Goal: Find contact information: Find contact information

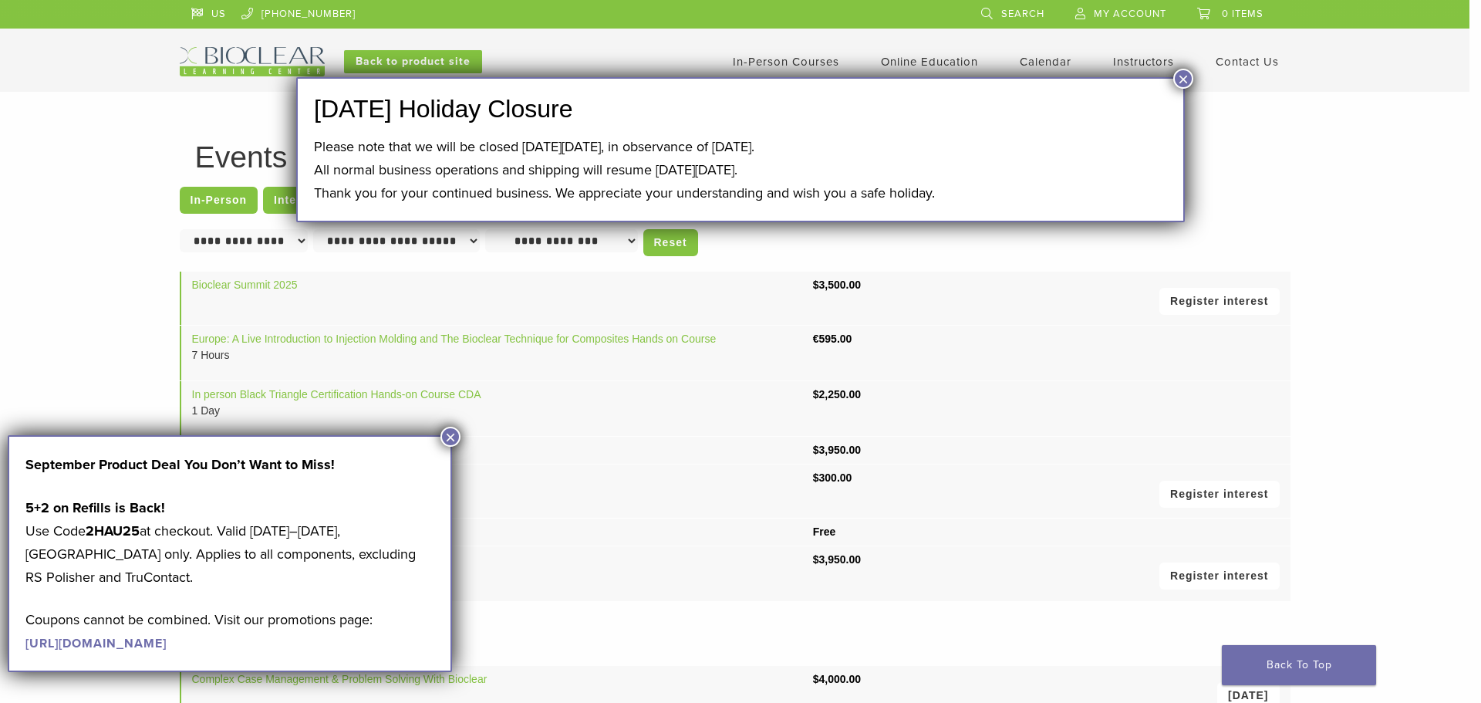
click at [1176, 77] on button "×" at bounding box center [1183, 79] width 20 height 20
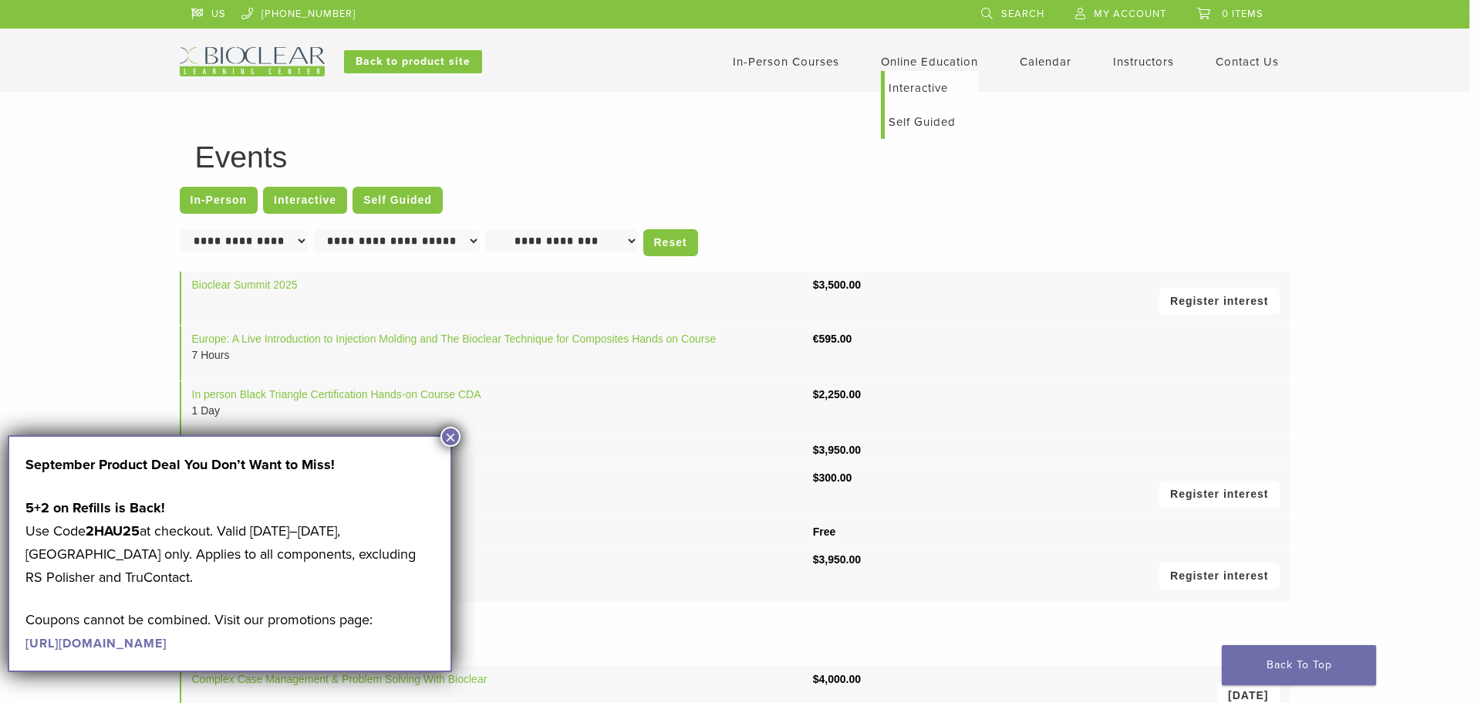
click at [905, 88] on link "Interactive" at bounding box center [931, 88] width 93 height 34
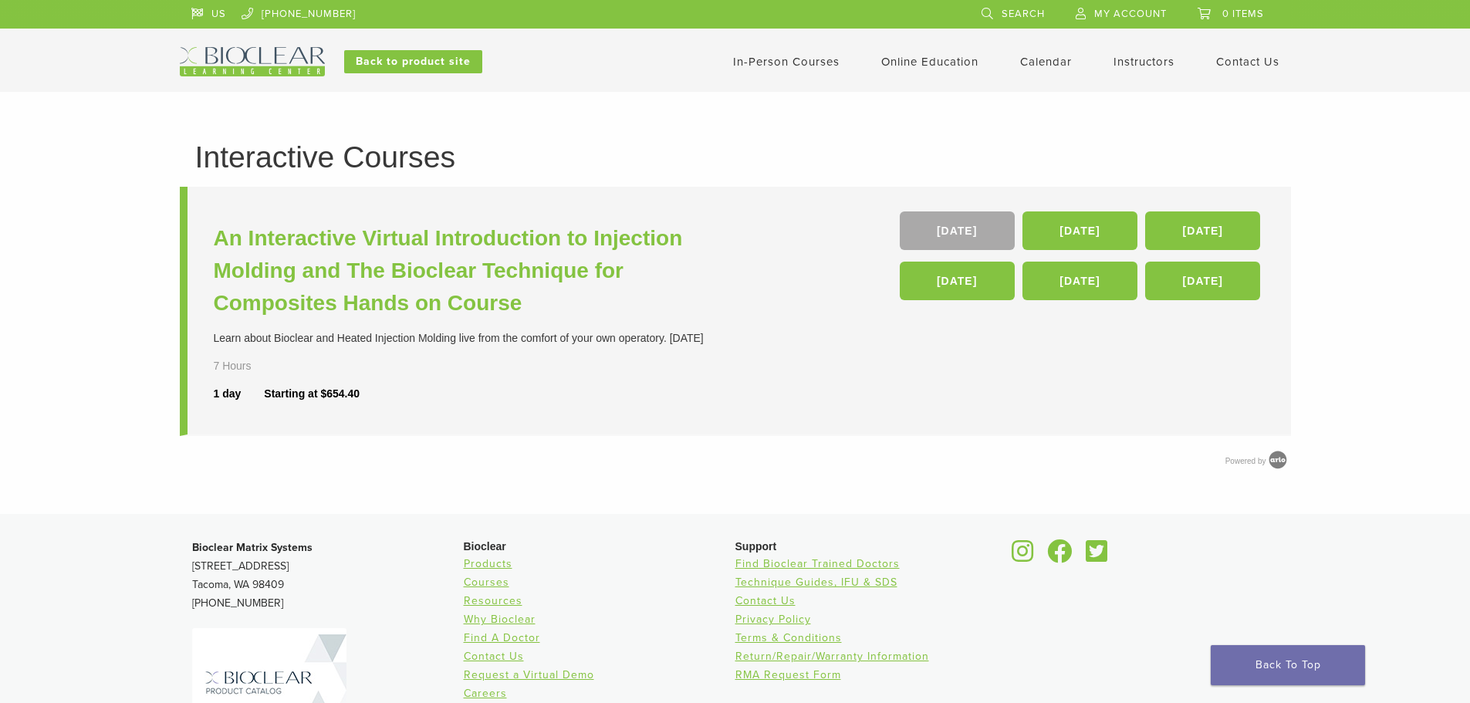
click at [454, 436] on li "An Interactive Virtual Introduction to Injection Molding and The Bioclear Techn…" at bounding box center [735, 311] width 1111 height 249
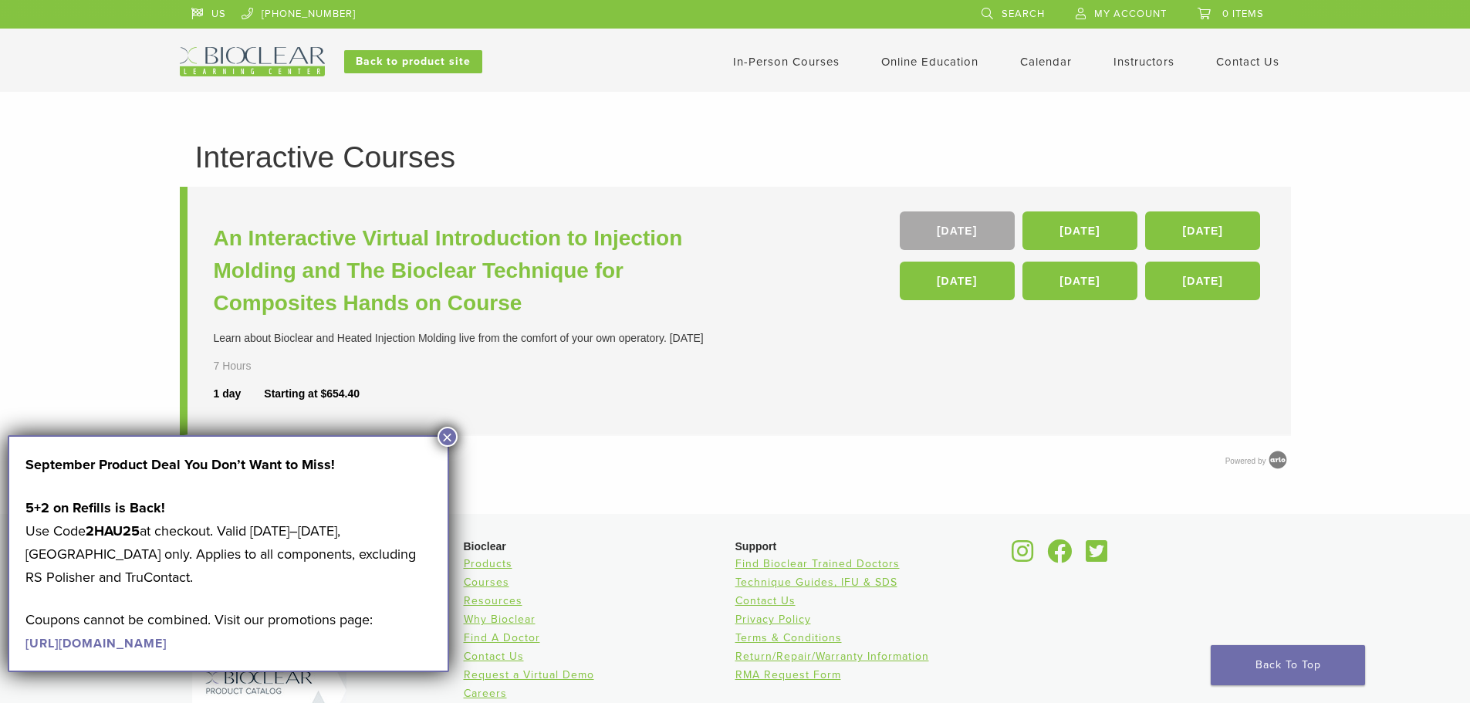
click at [230, 63] on img at bounding box center [252, 61] width 145 height 29
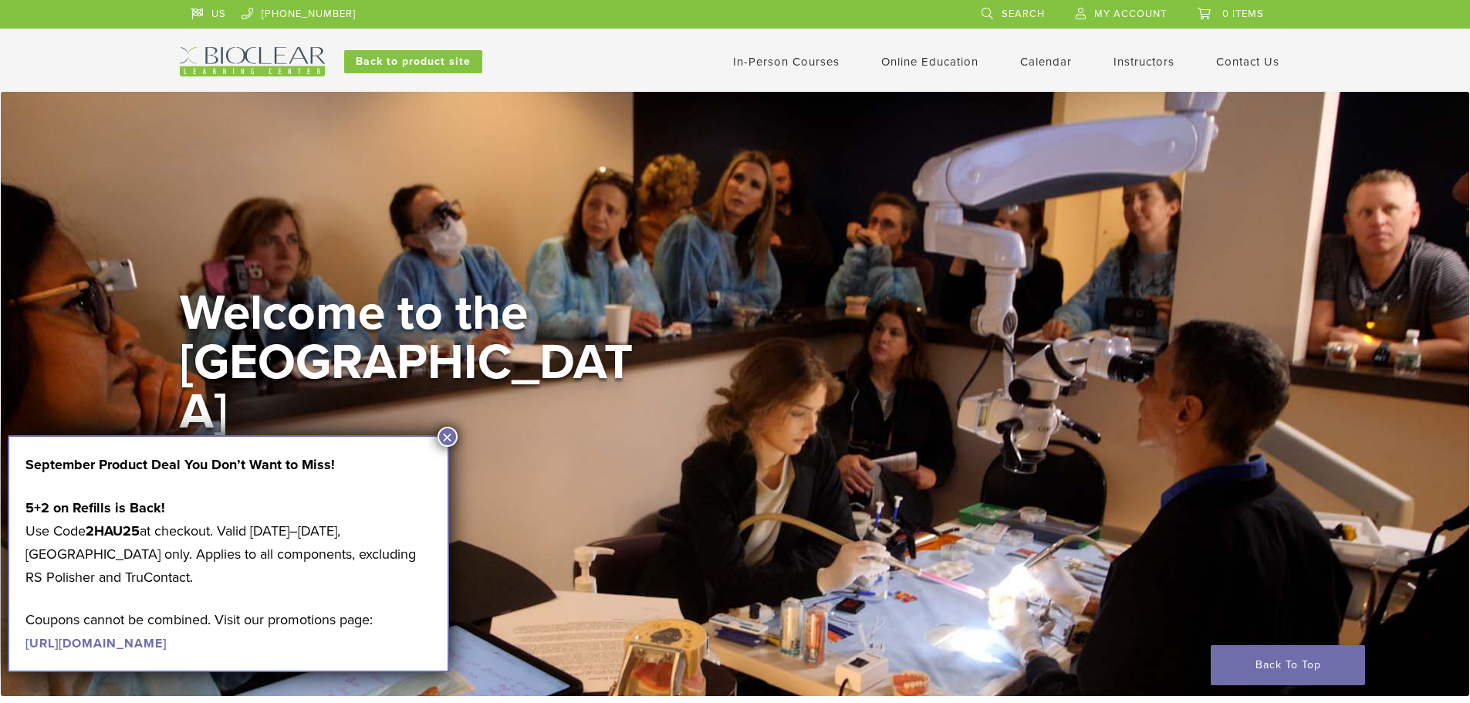
click at [451, 434] on button "×" at bounding box center [447, 437] width 20 height 20
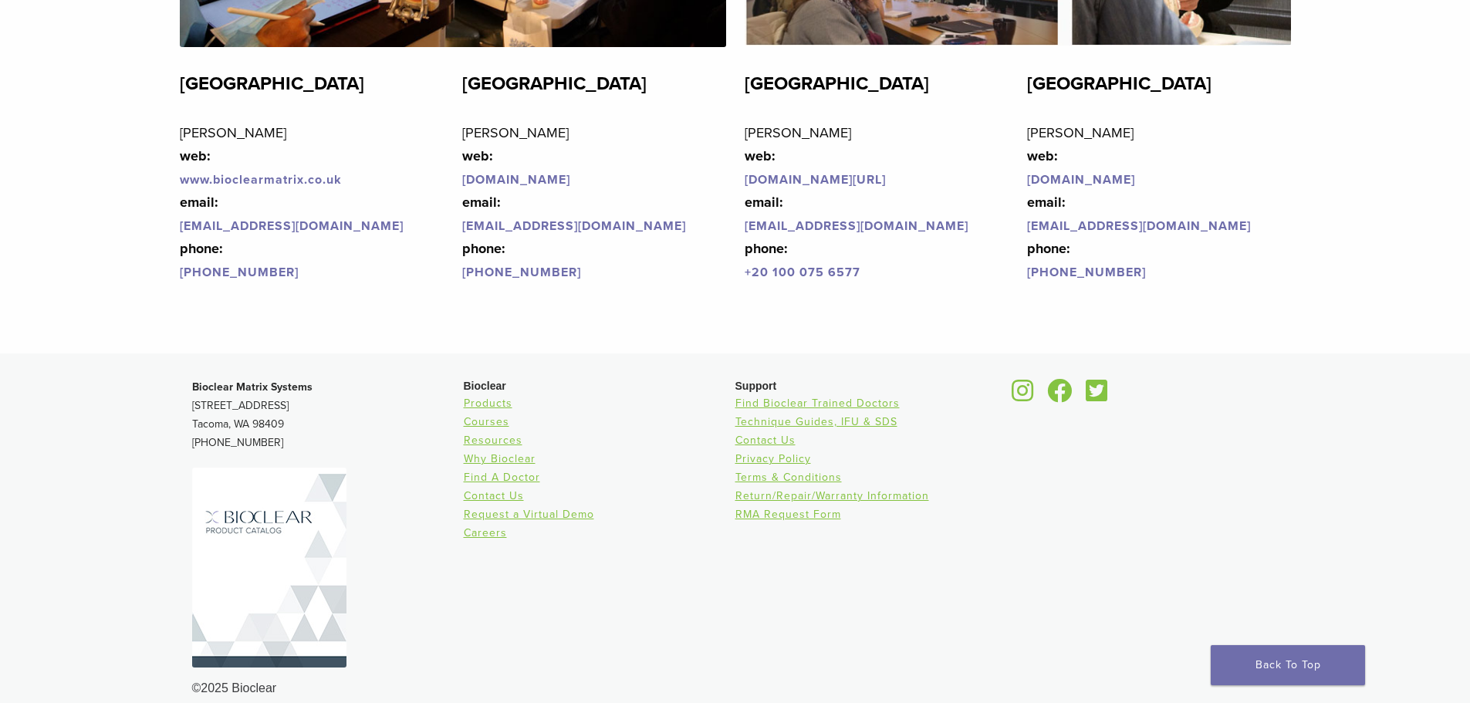
scroll to position [3769, 0]
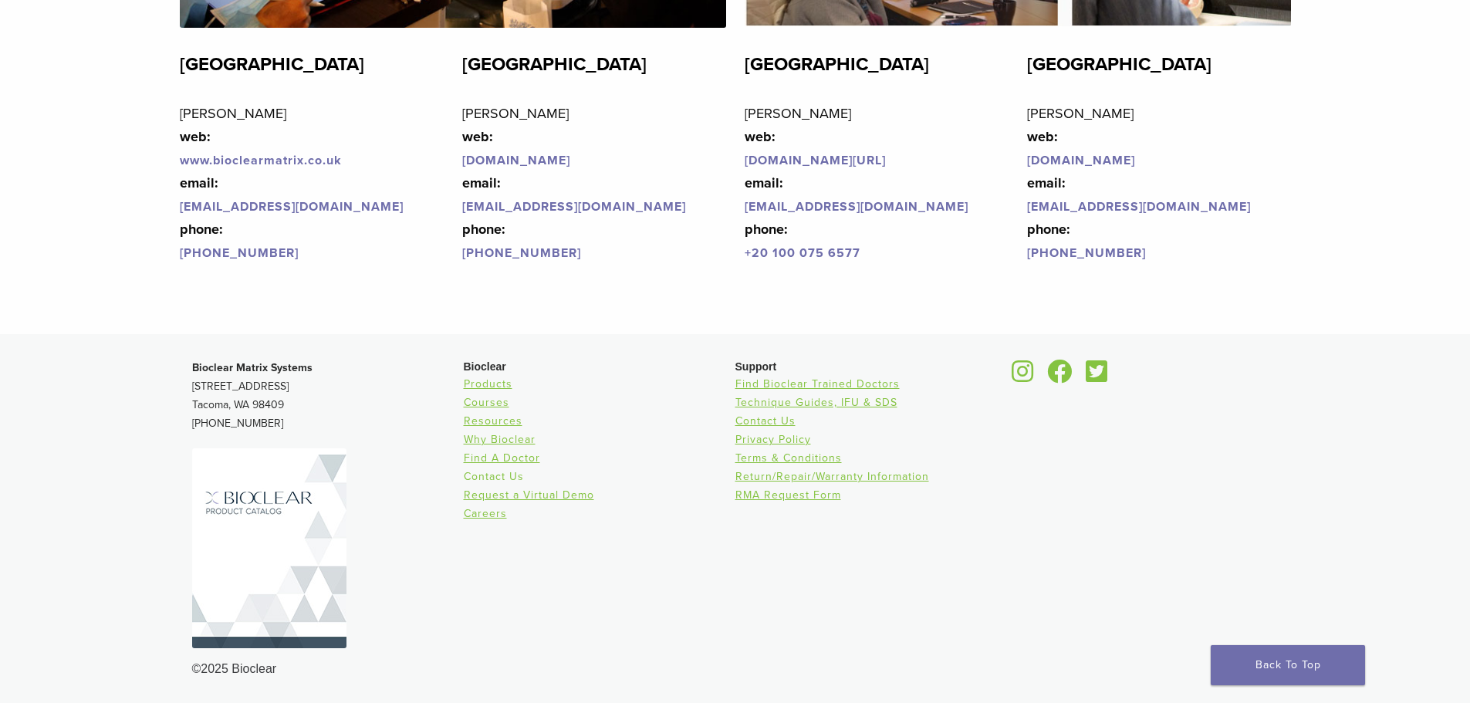
click at [470, 475] on link "Contact Us" at bounding box center [494, 476] width 60 height 13
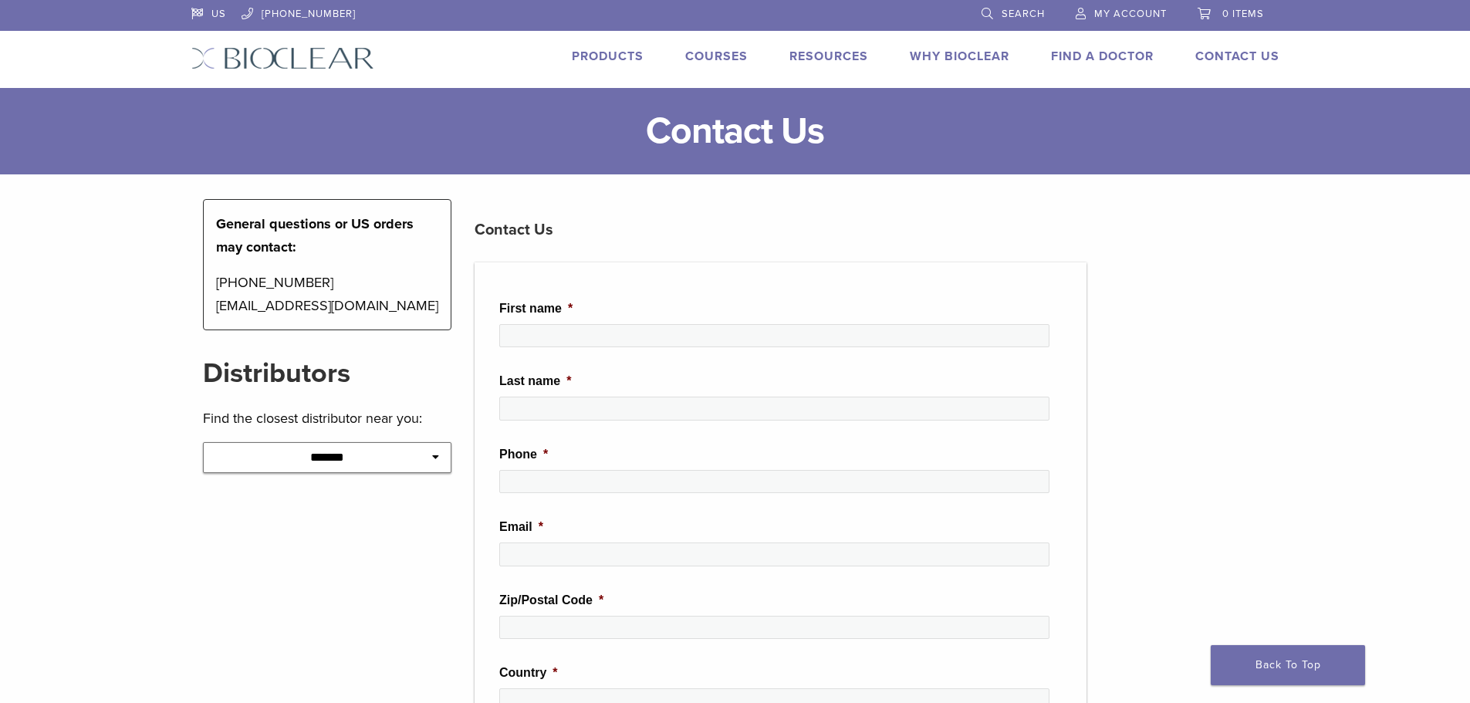
click at [410, 309] on p "[PHONE_NUMBER] [EMAIL_ADDRESS][DOMAIN_NAME]" at bounding box center [327, 294] width 223 height 46
drag, startPoint x: 406, startPoint y: 308, endPoint x: 218, endPoint y: 307, distance: 187.5
click at [218, 307] on p "[PHONE_NUMBER] [EMAIL_ADDRESS][DOMAIN_NAME]" at bounding box center [327, 294] width 223 height 46
copy div "[EMAIL_ADDRESS][DOMAIN_NAME]"
